Goal: Task Accomplishment & Management: Manage account settings

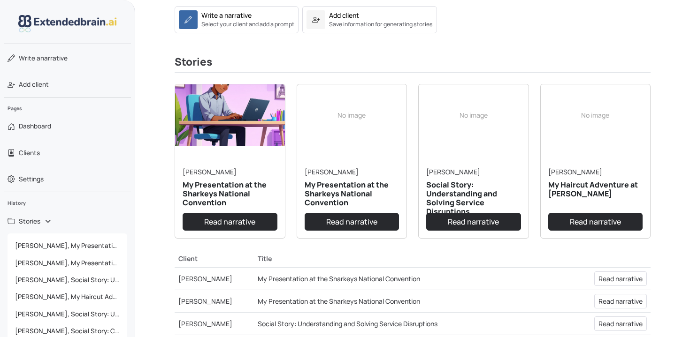
scroll to position [131, 0]
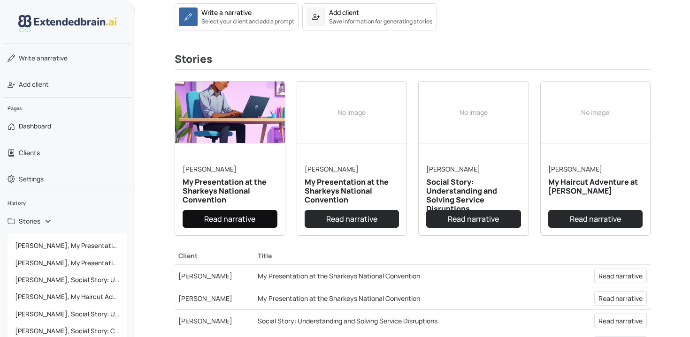
click at [227, 222] on link "Read narrative" at bounding box center [230, 219] width 95 height 18
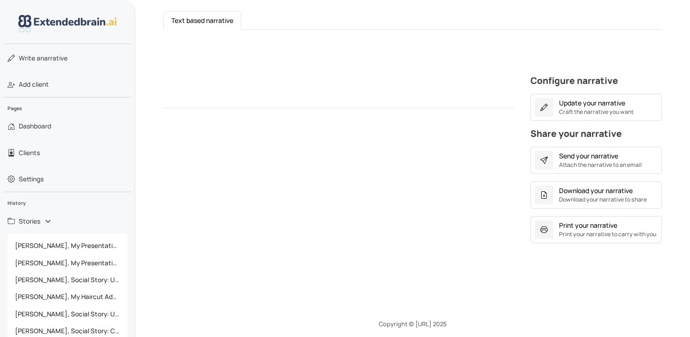
scroll to position [137, 0]
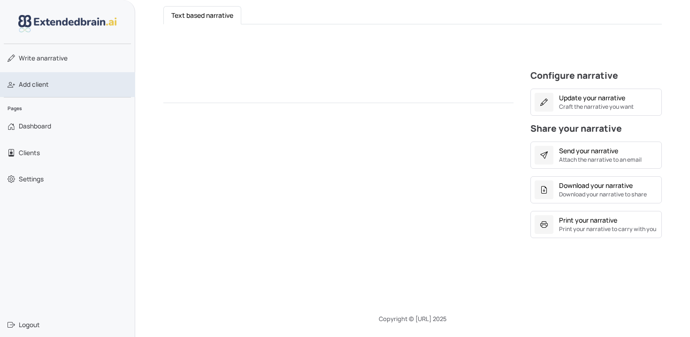
scroll to position [137, 0]
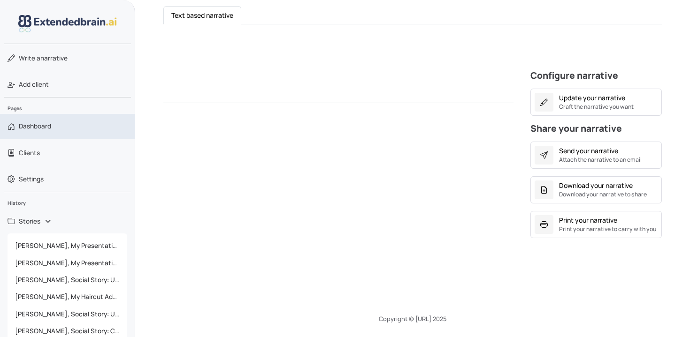
click at [35, 129] on span "Dashboard" at bounding box center [35, 126] width 32 height 9
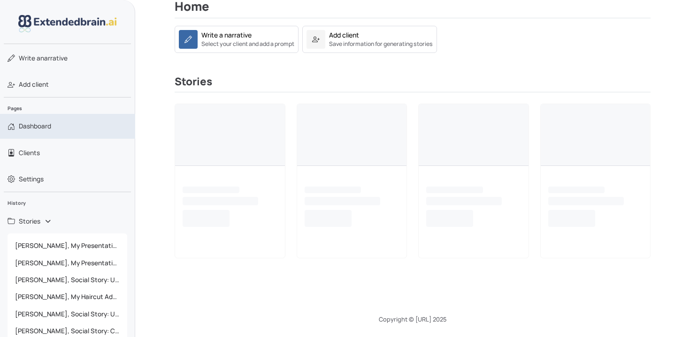
scroll to position [137, 0]
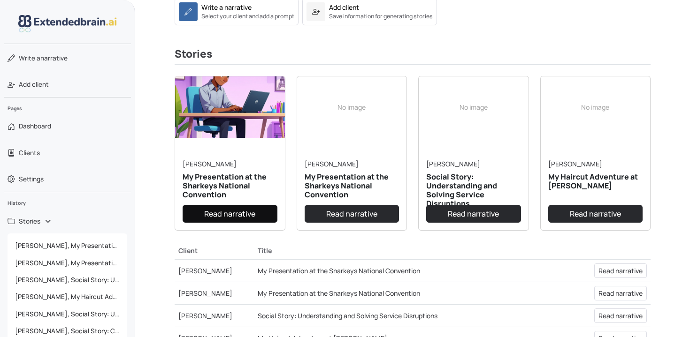
click at [222, 216] on link "Read narrative" at bounding box center [230, 214] width 95 height 18
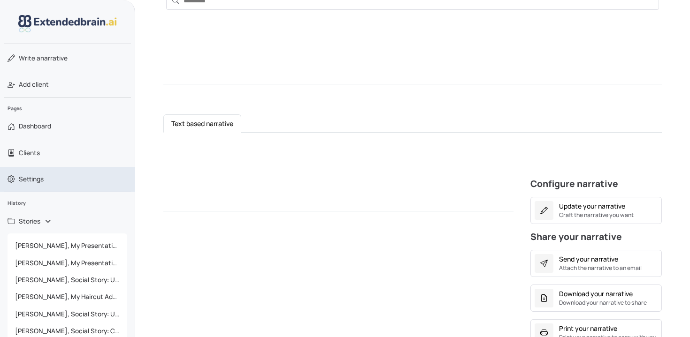
scroll to position [23, 0]
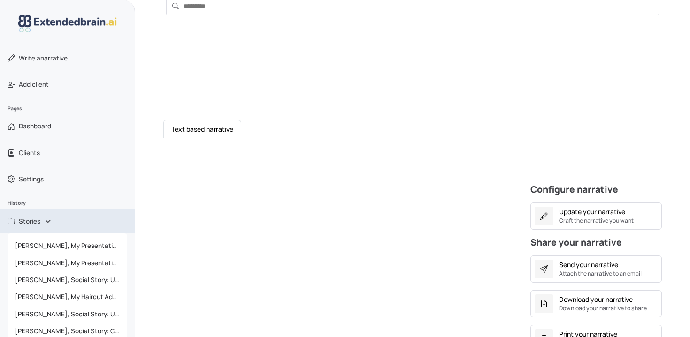
click at [34, 222] on span "Stories" at bounding box center [30, 221] width 22 height 9
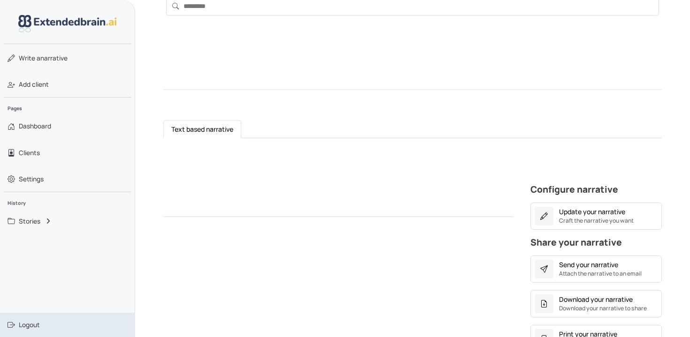
click at [33, 324] on span "Logout" at bounding box center [29, 324] width 21 height 9
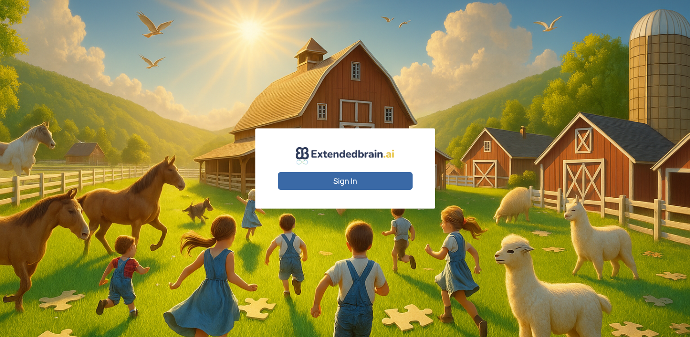
click at [373, 183] on button "Sign In" at bounding box center [345, 181] width 135 height 18
